Goal: Information Seeking & Learning: Learn about a topic

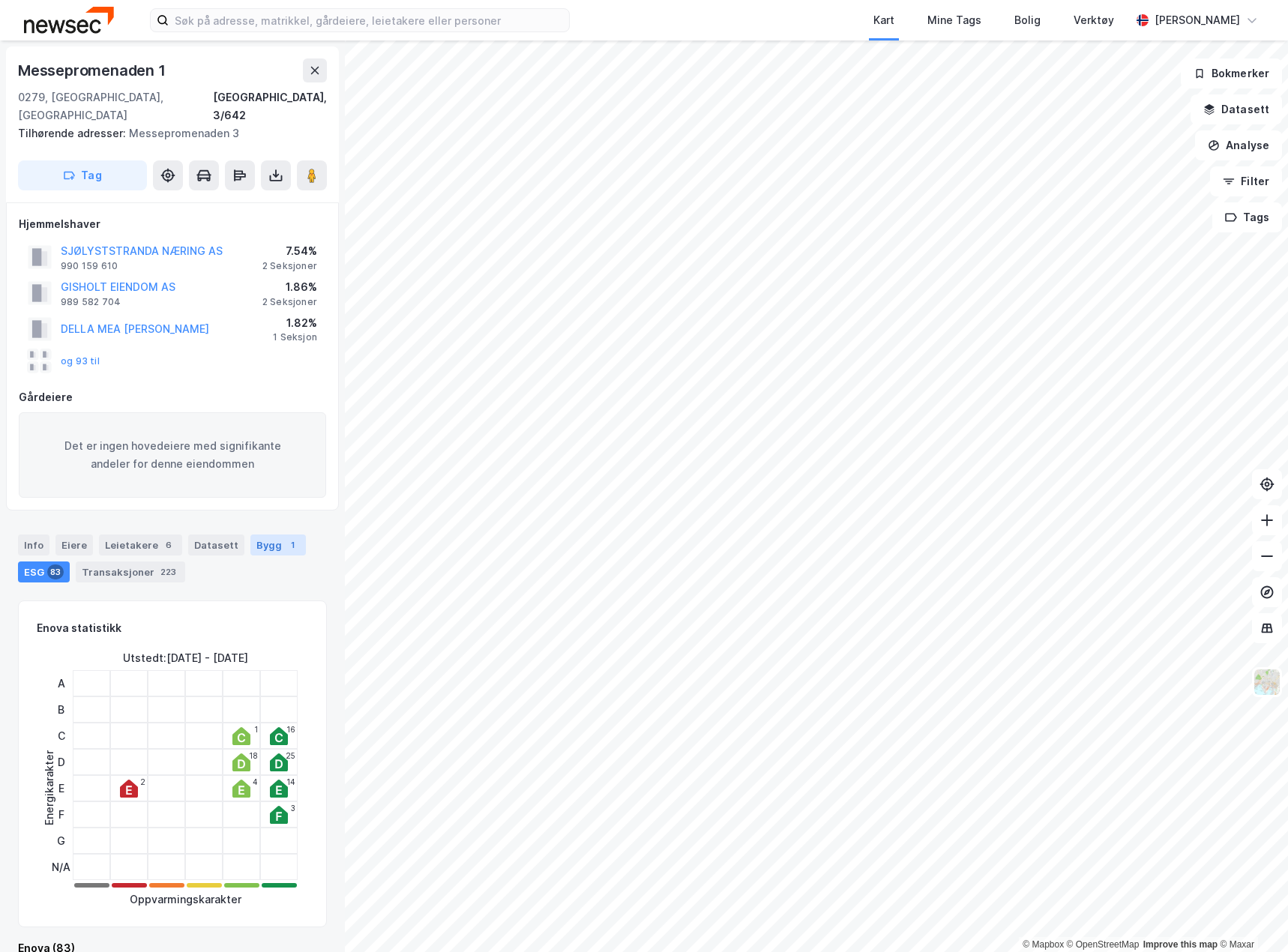
click at [285, 538] on div "1" at bounding box center [292, 545] width 15 height 15
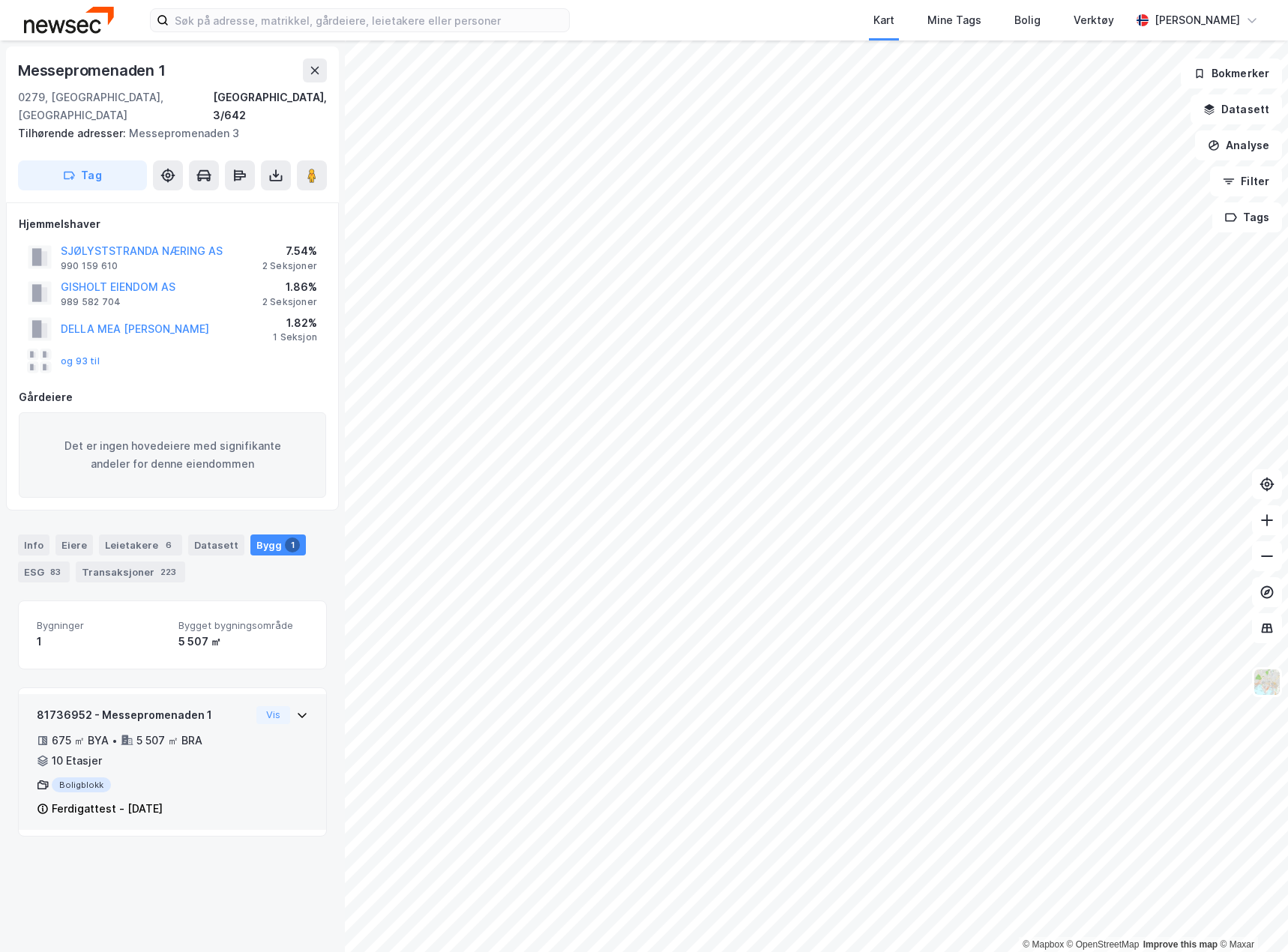
click at [221, 754] on div "81736952 - Messepromenaden 1 675 ㎡ BYA • 5 507 ㎡ BRA • 10 Etasjer Boligblokk Fe…" at bounding box center [144, 762] width 214 height 112
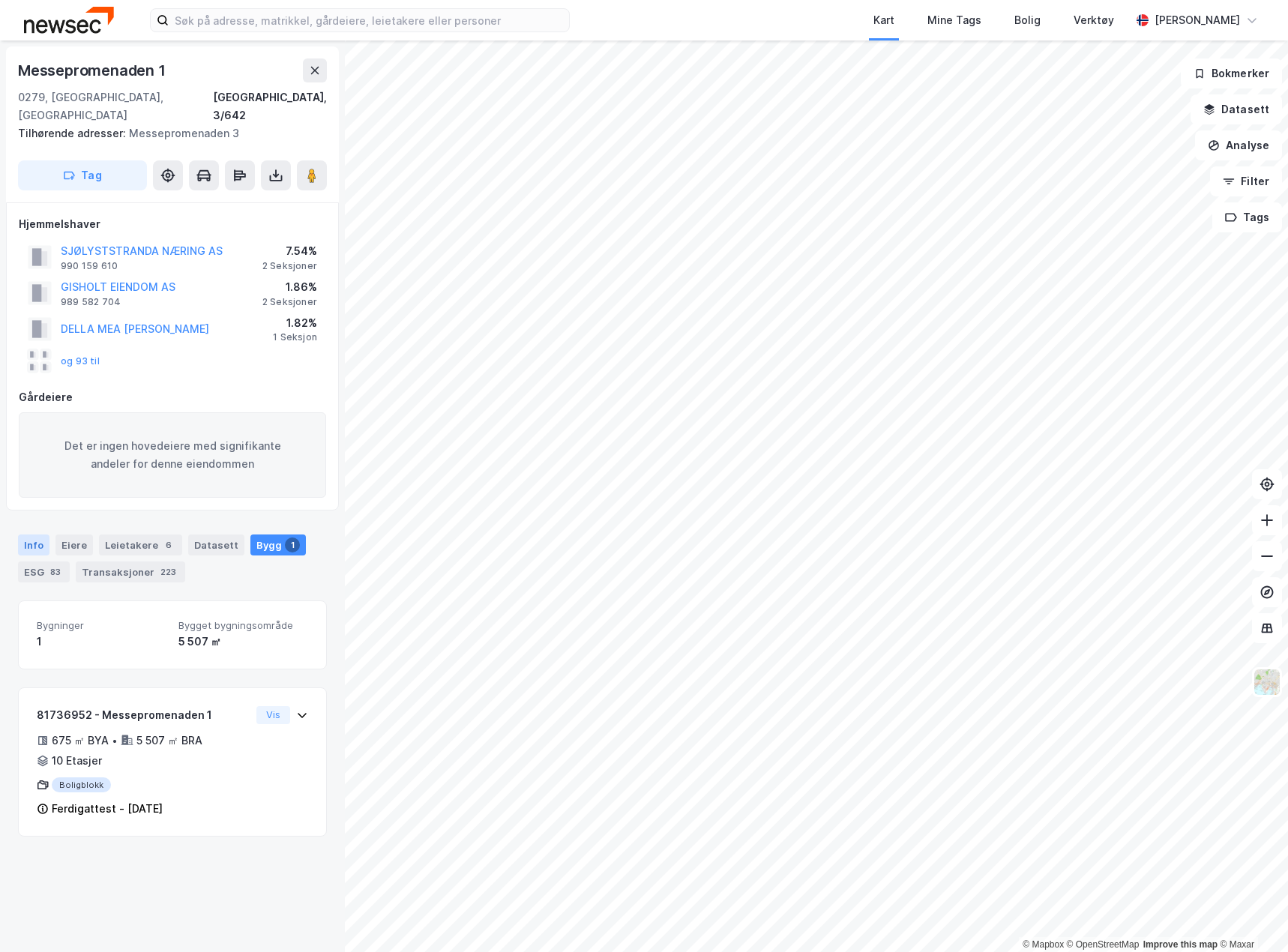
click at [41, 535] on div "Info" at bounding box center [34, 545] width 31 height 21
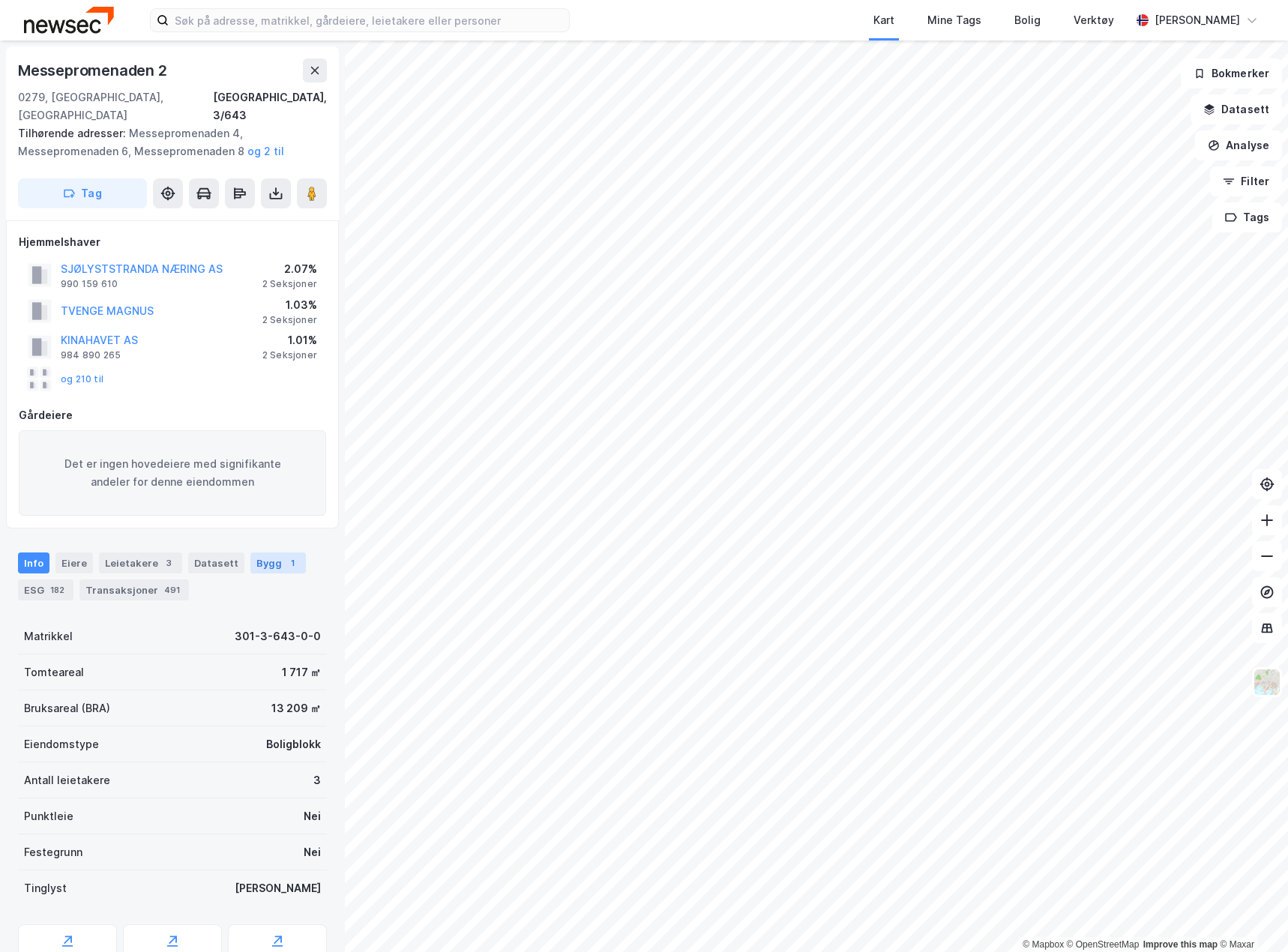
click at [267, 555] on div "Bygg 1" at bounding box center [278, 563] width 55 height 21
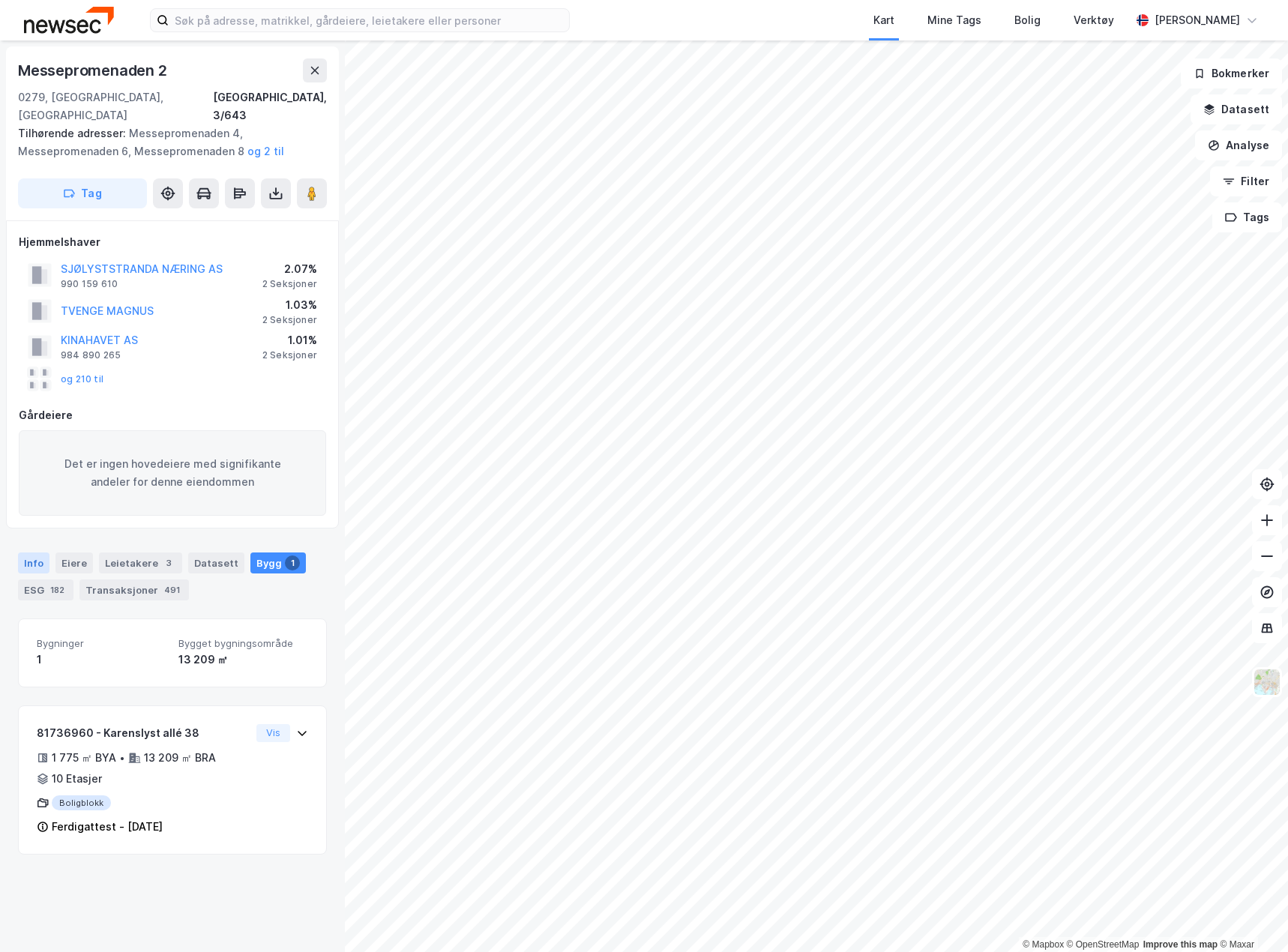
click at [35, 552] on div "Info" at bounding box center [34, 563] width 31 height 21
